Goal: Transaction & Acquisition: Purchase product/service

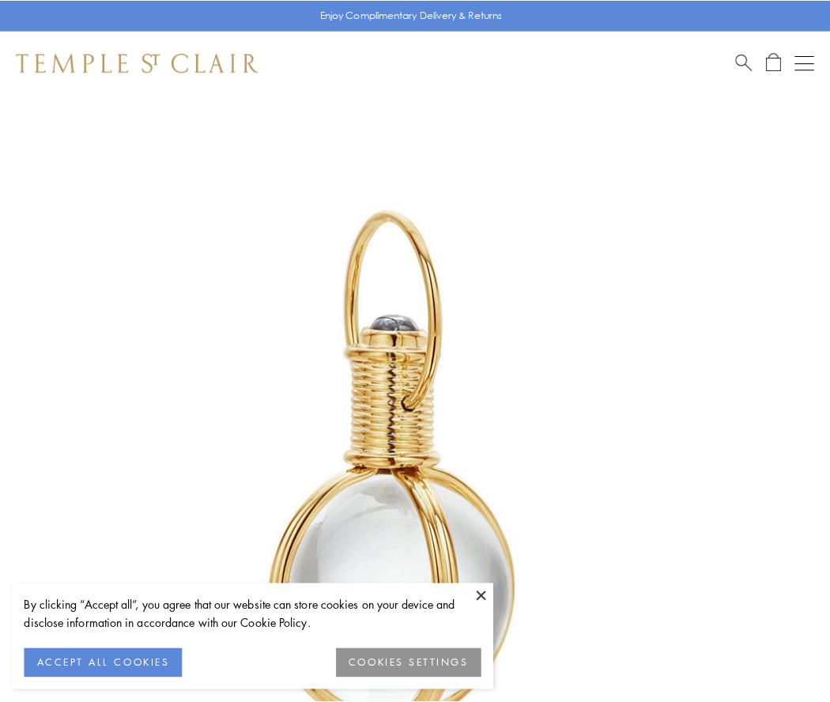
scroll to position [413, 0]
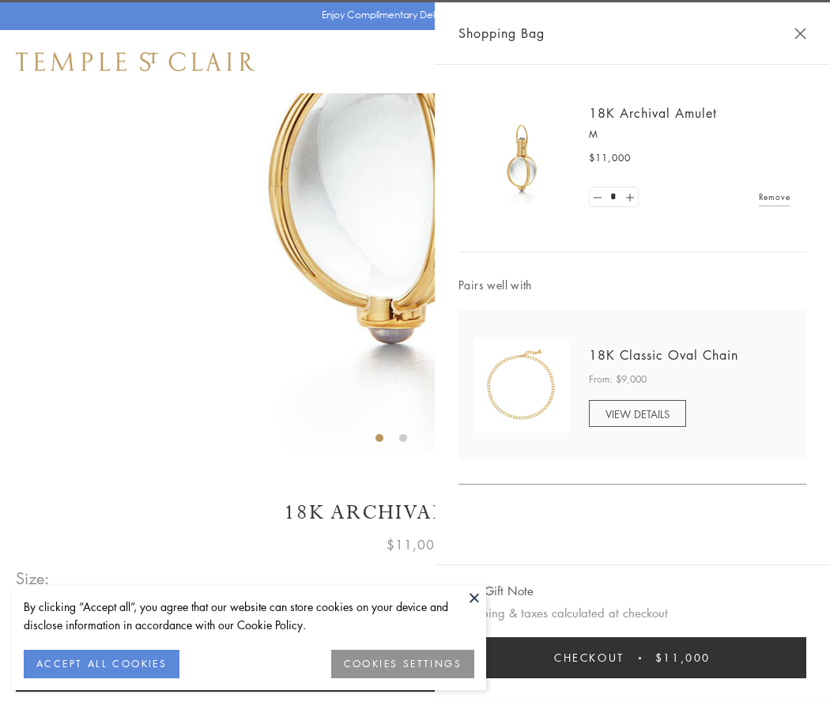
click at [632, 658] on button "Checkout $11,000" at bounding box center [633, 657] width 348 height 41
